Goal: Task Accomplishment & Management: Use online tool/utility

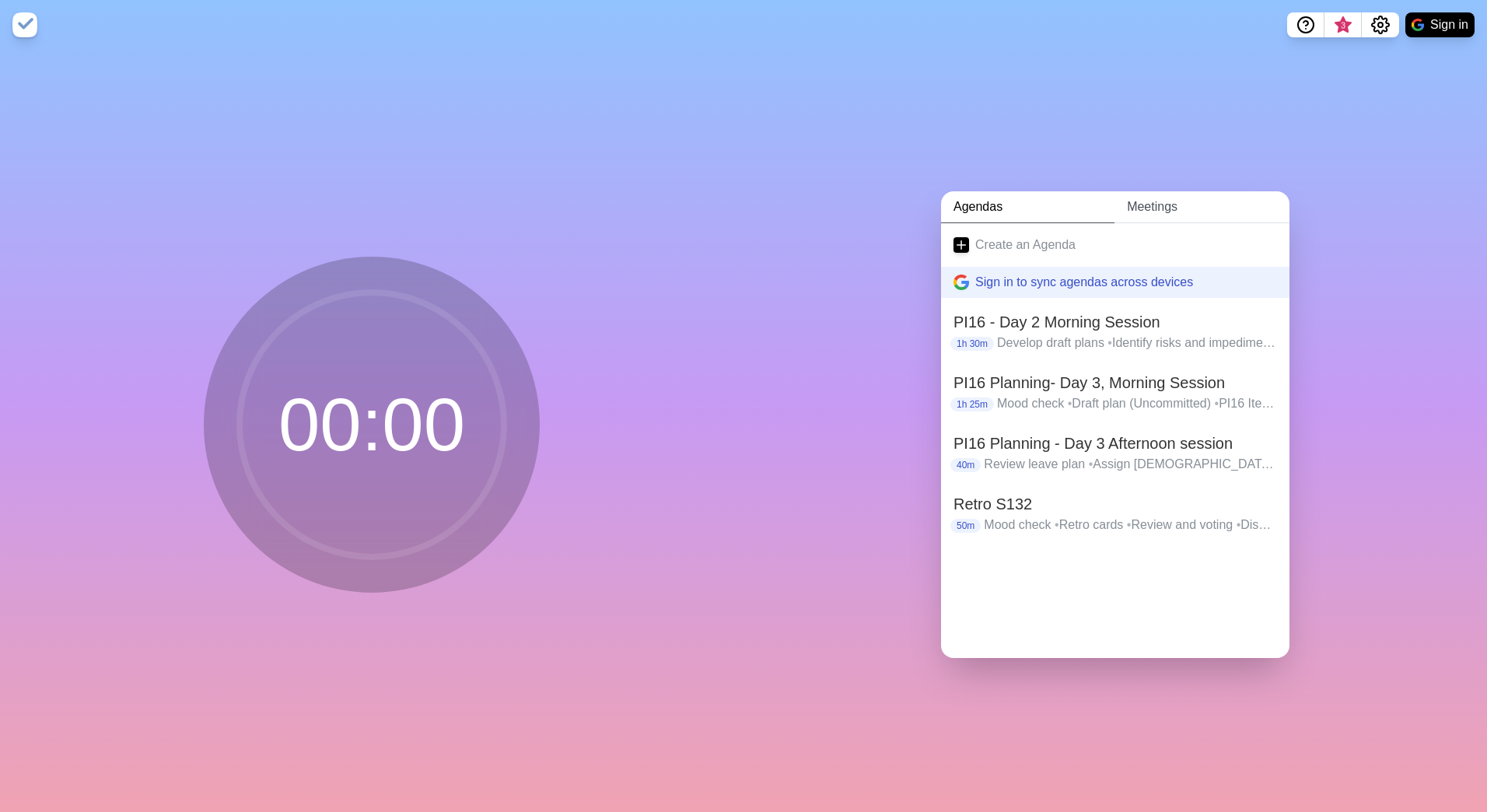
click at [1172, 198] on link "Meetings" at bounding box center [1202, 207] width 175 height 32
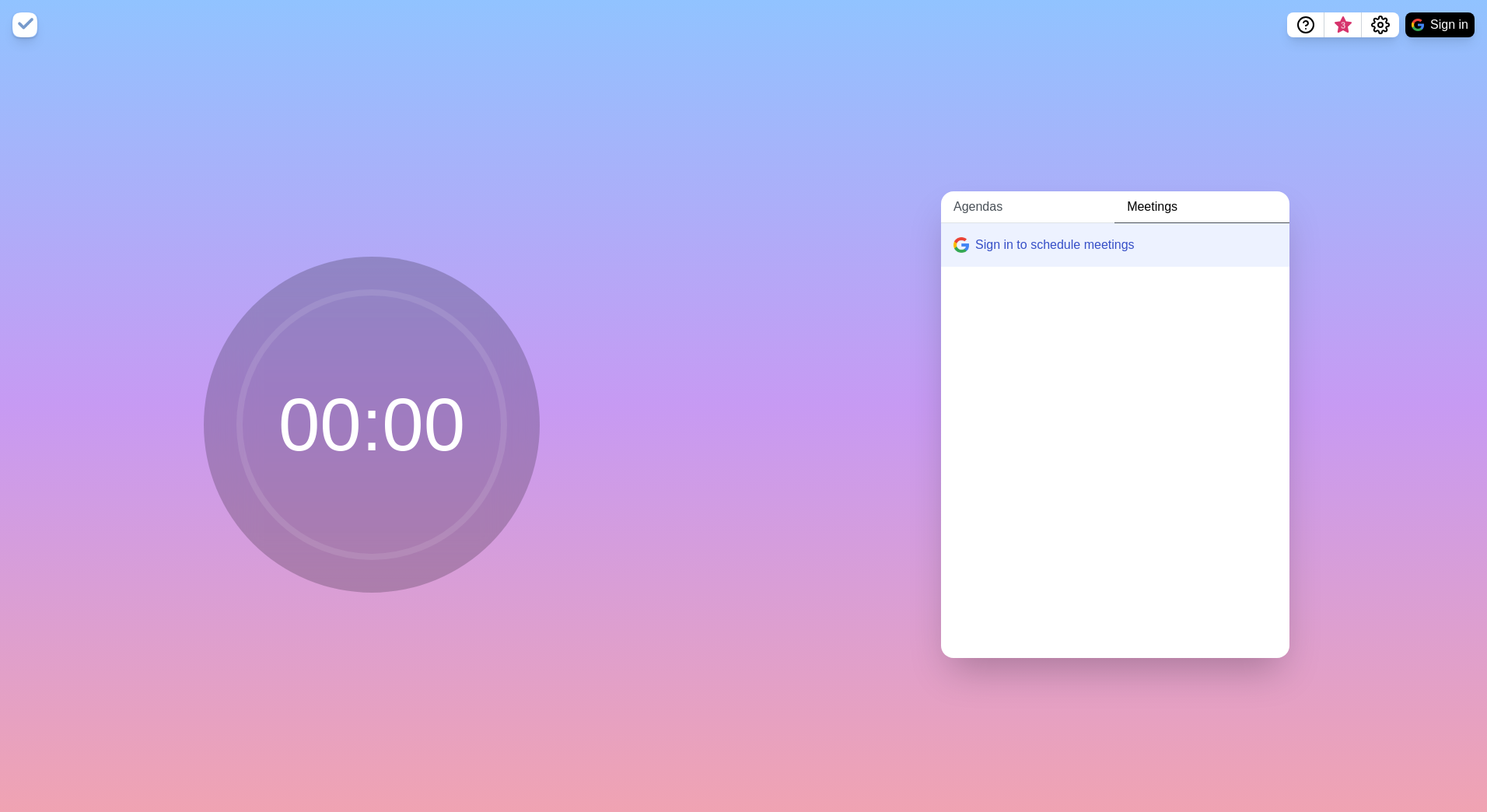
click at [1025, 198] on link "Agendas" at bounding box center [1028, 207] width 174 height 32
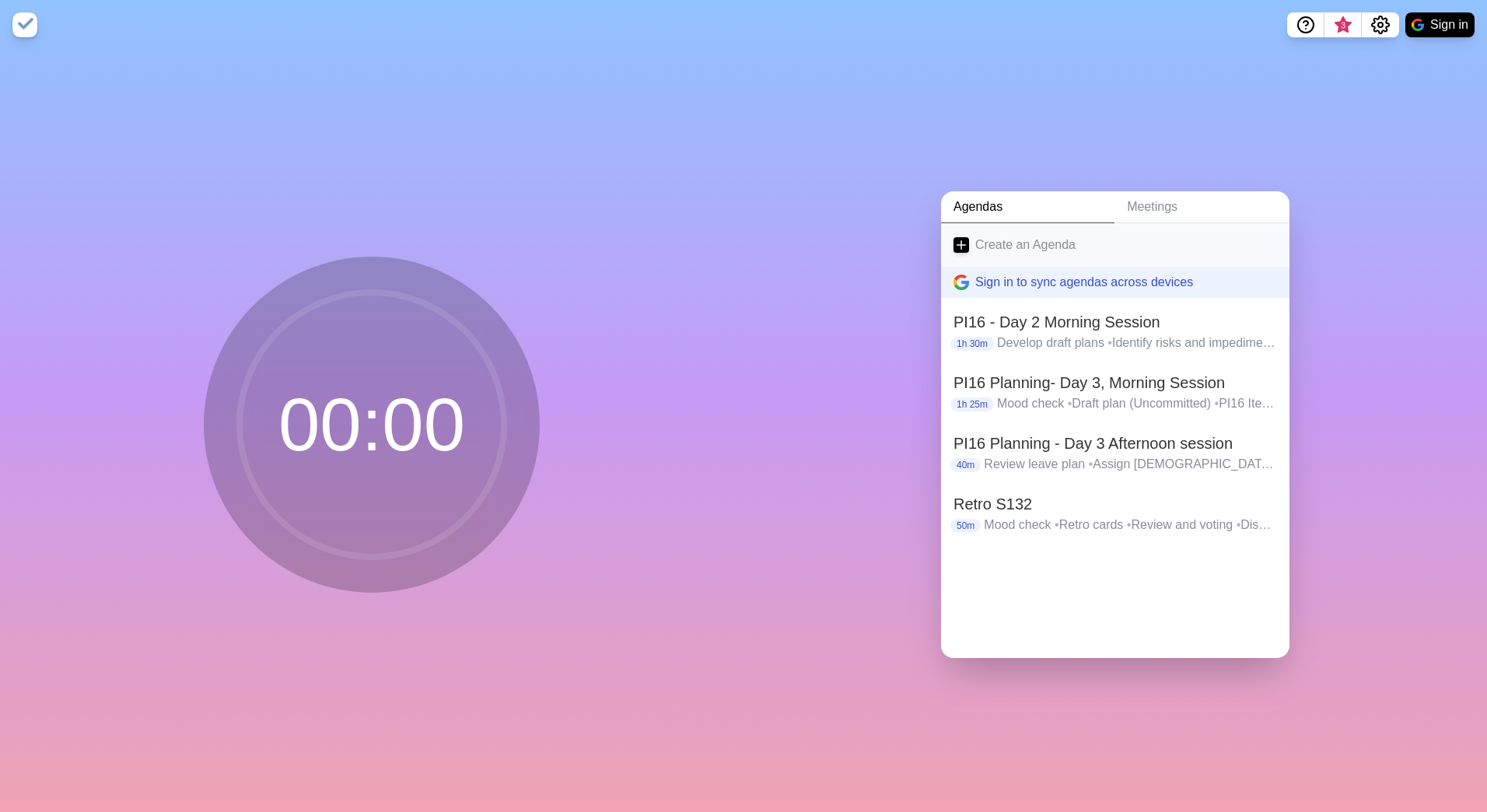
click at [1023, 240] on link "Create an Agenda" at bounding box center [1114, 245] width 348 height 43
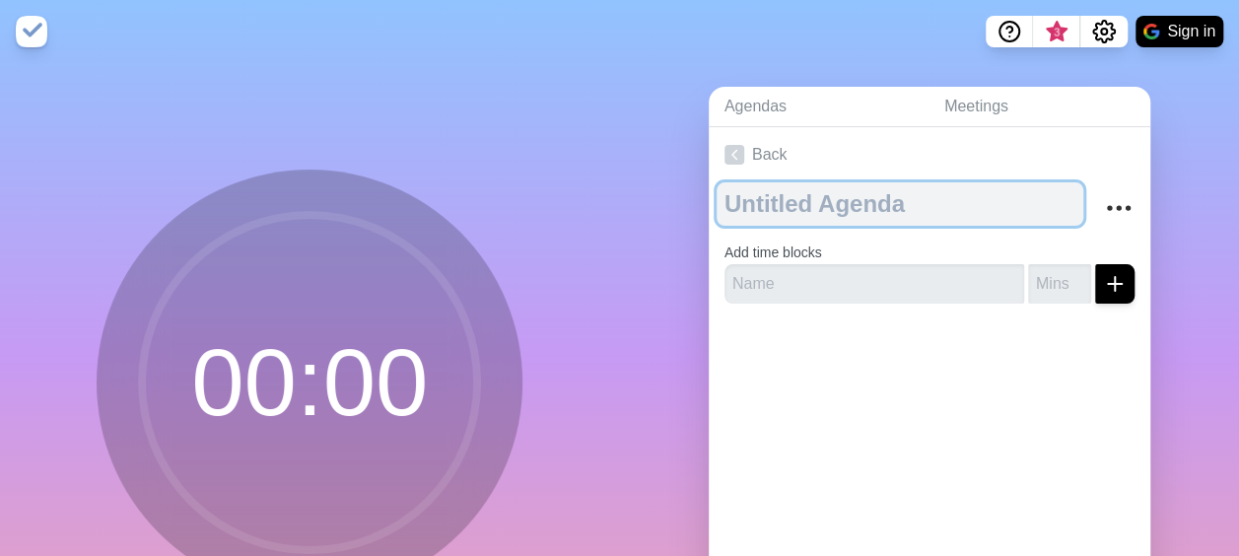
click at [836, 205] on textarea at bounding box center [899, 203] width 367 height 43
paste textarea "Hi, for our call I will join while I'm traveling to office."
type textarea "Hi, for our call I will join while I'm traveling to office."
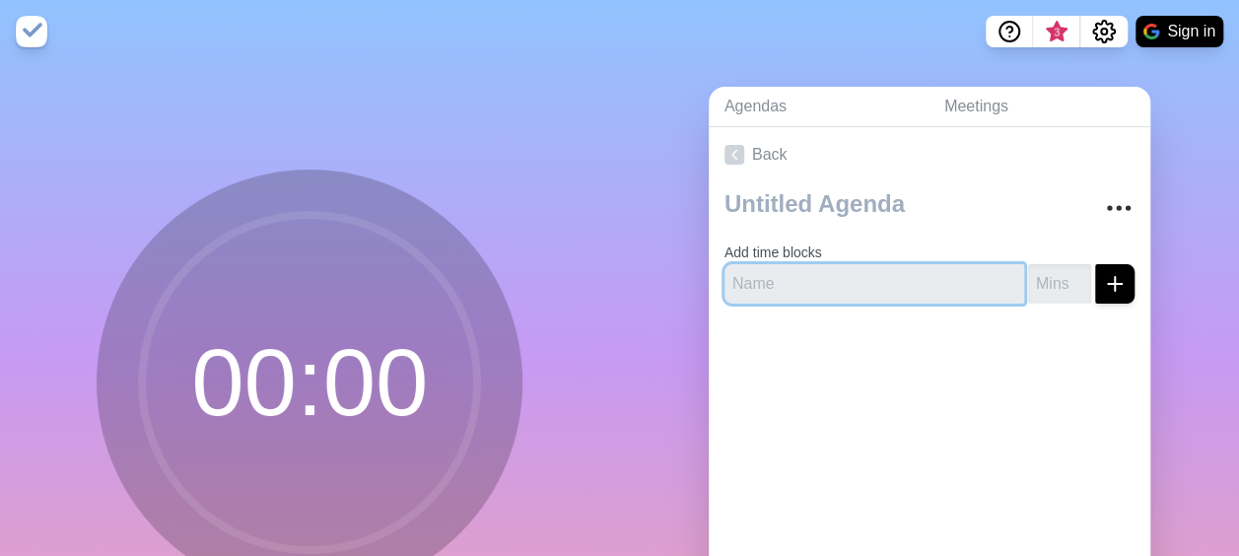
click at [838, 280] on input "text" at bounding box center [874, 283] width 300 height 39
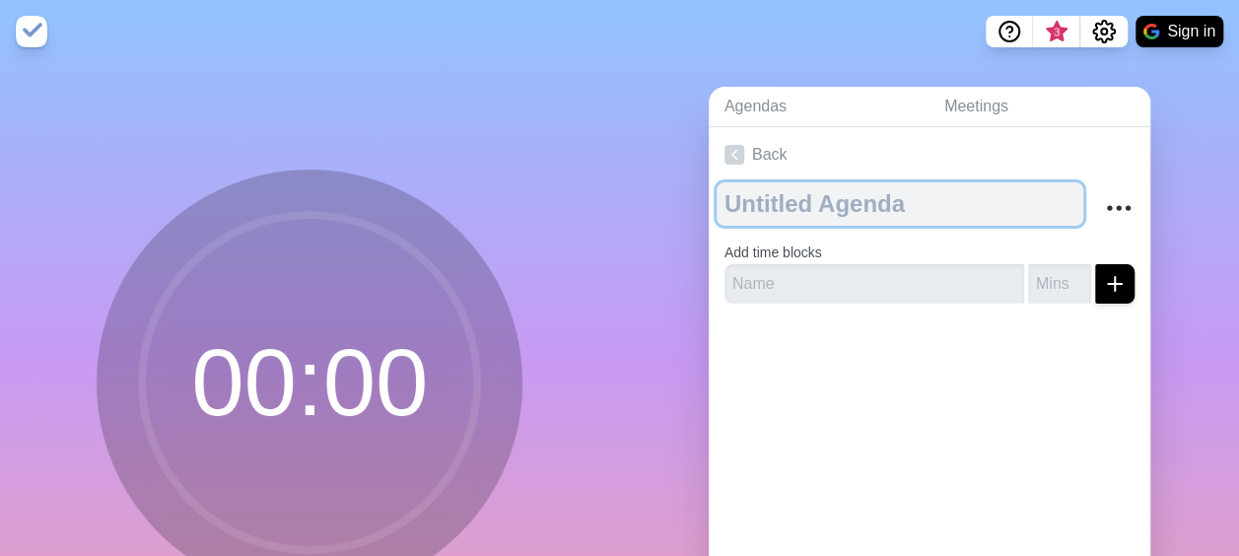
click at [805, 209] on textarea at bounding box center [899, 203] width 367 height 43
paste textarea "Hi, for our call I will join while I'm traveling to office."
type textarea "Hi, for our call I will join while I'm traveling to office."
paste textarea "ART2 Strategic Planning Workshop"
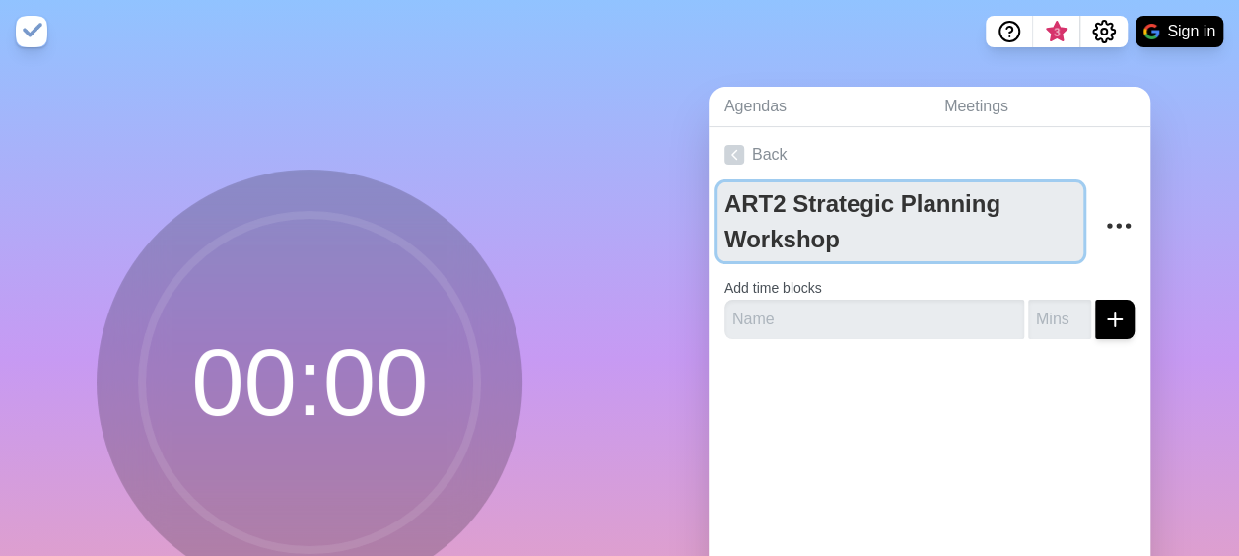
type textarea "ART2 Strategic Planning Workshop"
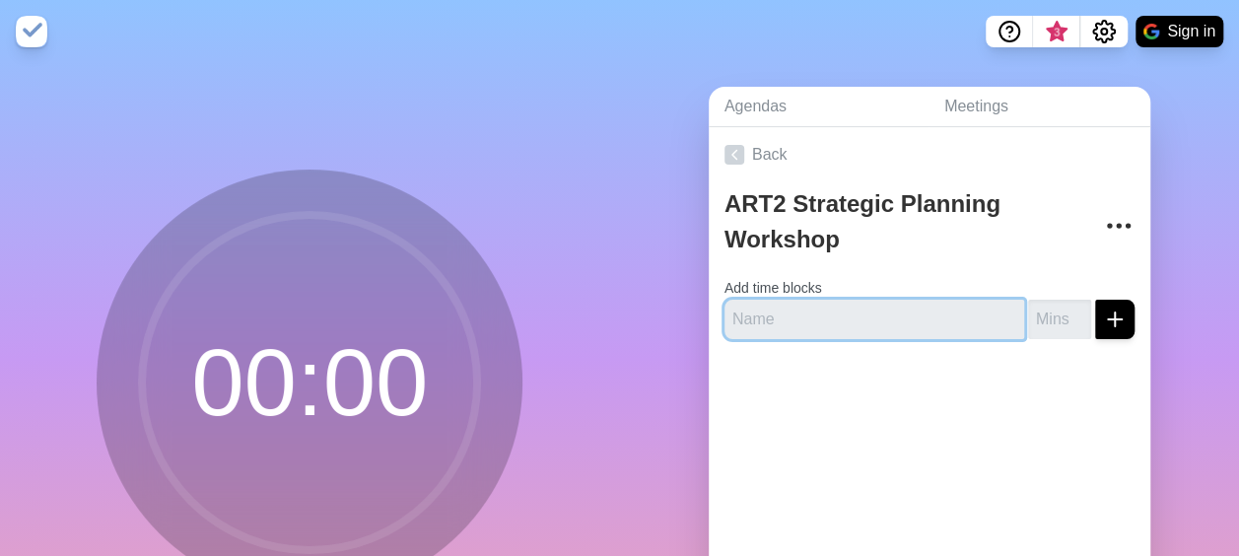
click at [836, 300] on input "text" at bounding box center [874, 319] width 300 height 39
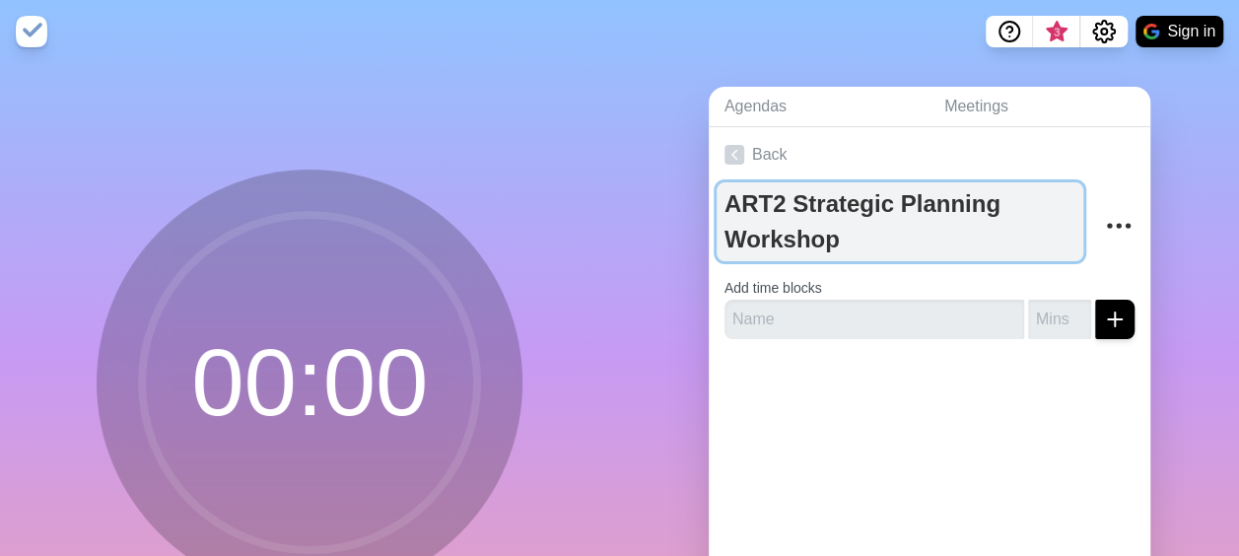
click at [846, 243] on textarea "ART2 Strategic Planning Workshop" at bounding box center [899, 221] width 367 height 79
type textarea "ART2 Strategic Planning Workshop - FQ"
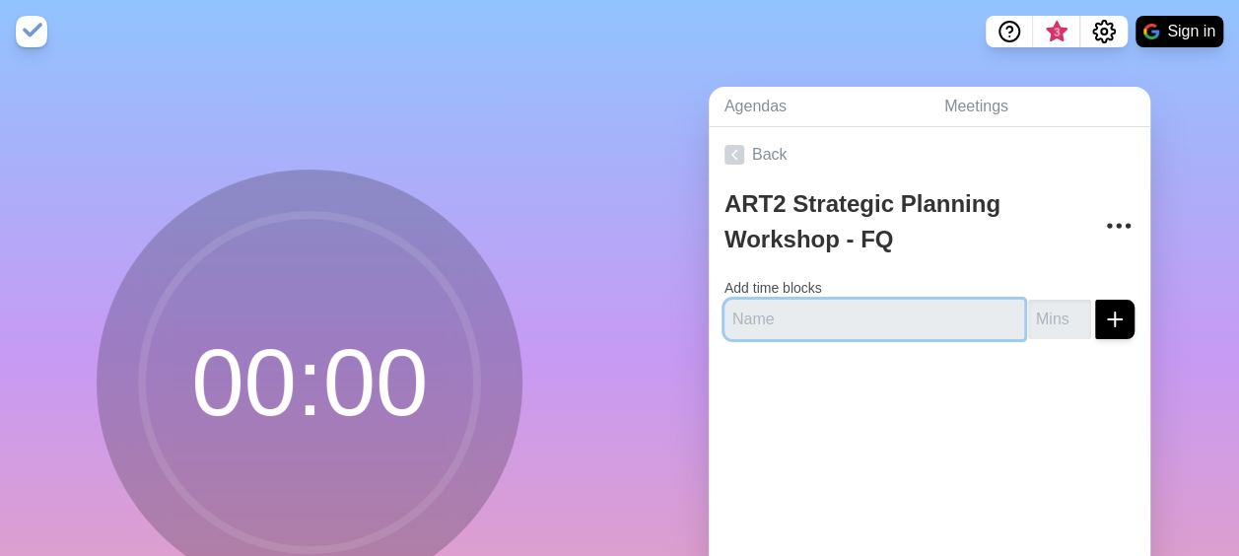
click at [846, 319] on input "text" at bounding box center [874, 319] width 300 height 39
type input "P"
